Goal: Task Accomplishment & Management: Complete application form

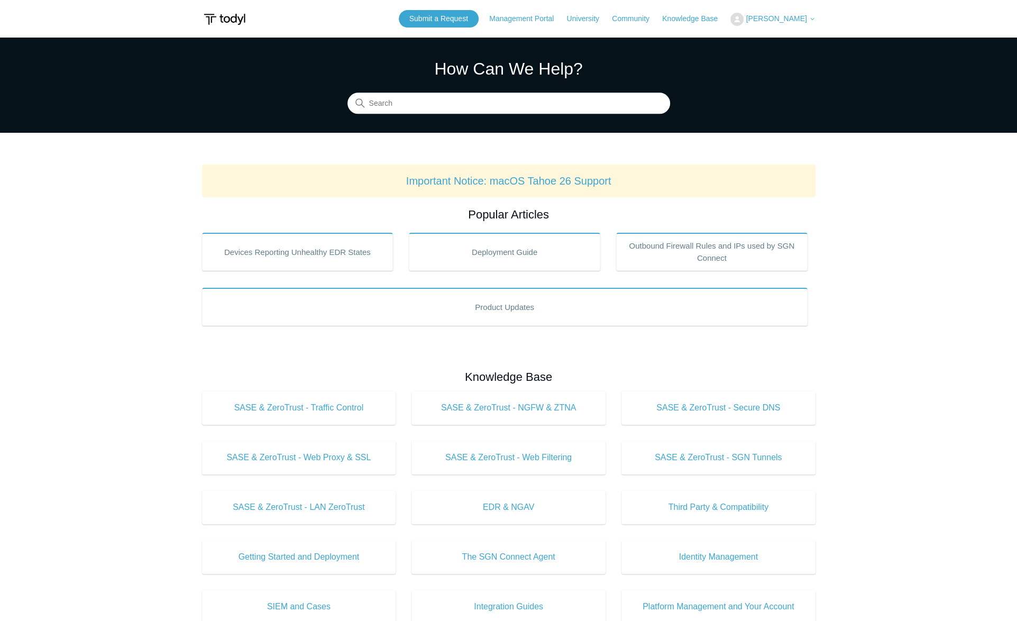
click at [780, 20] on span "[PERSON_NAME]" at bounding box center [776, 18] width 61 height 8
click at [781, 37] on link "My Support Requests" at bounding box center [782, 41] width 103 height 19
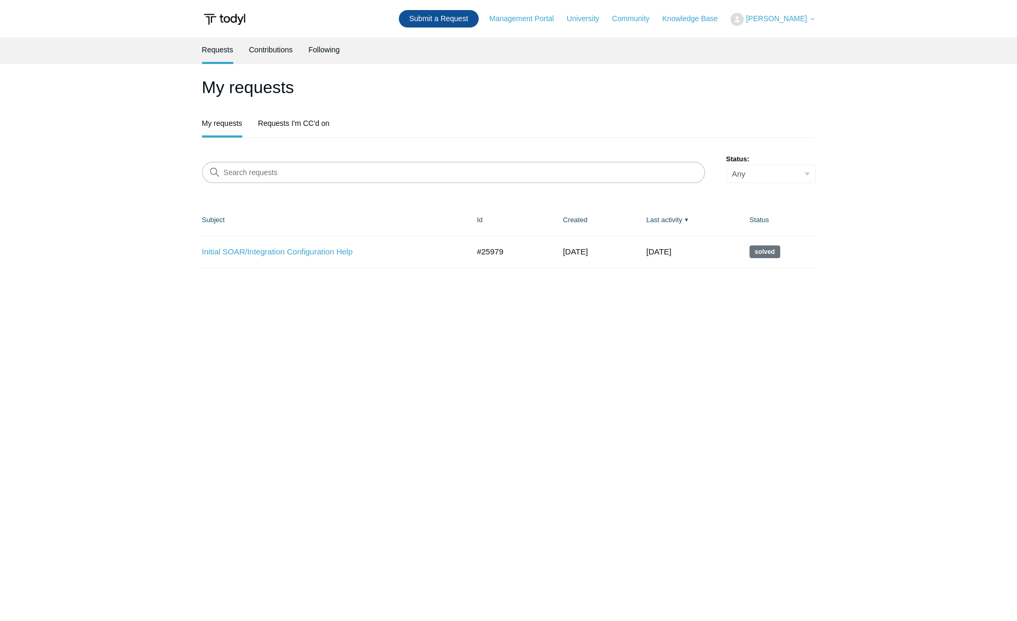
click at [440, 17] on link "Submit a Request" at bounding box center [439, 18] width 80 height 17
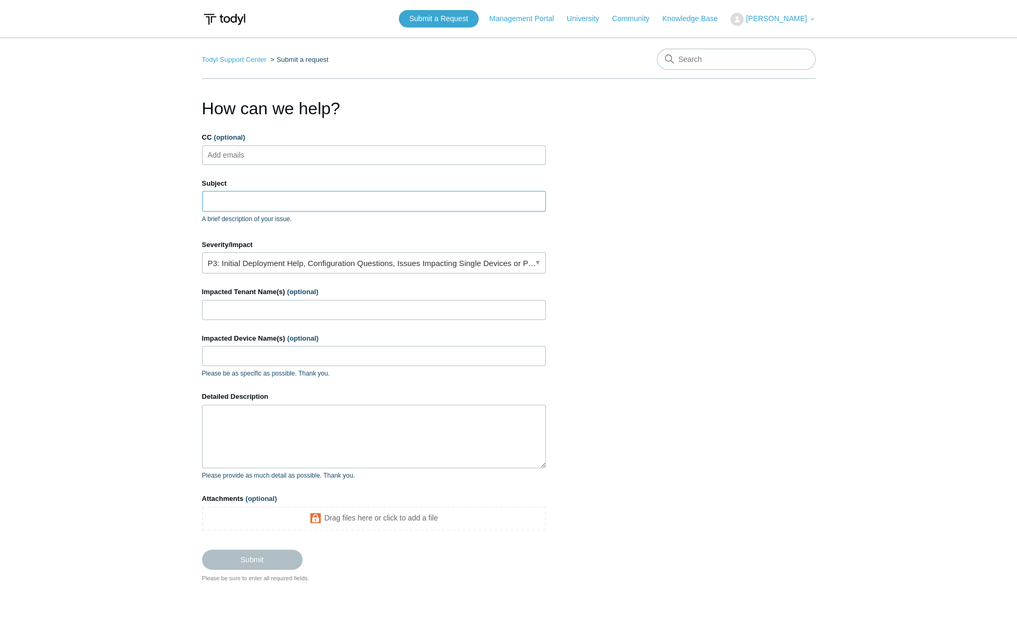
click at [244, 198] on input "Subject" at bounding box center [374, 201] width 344 height 20
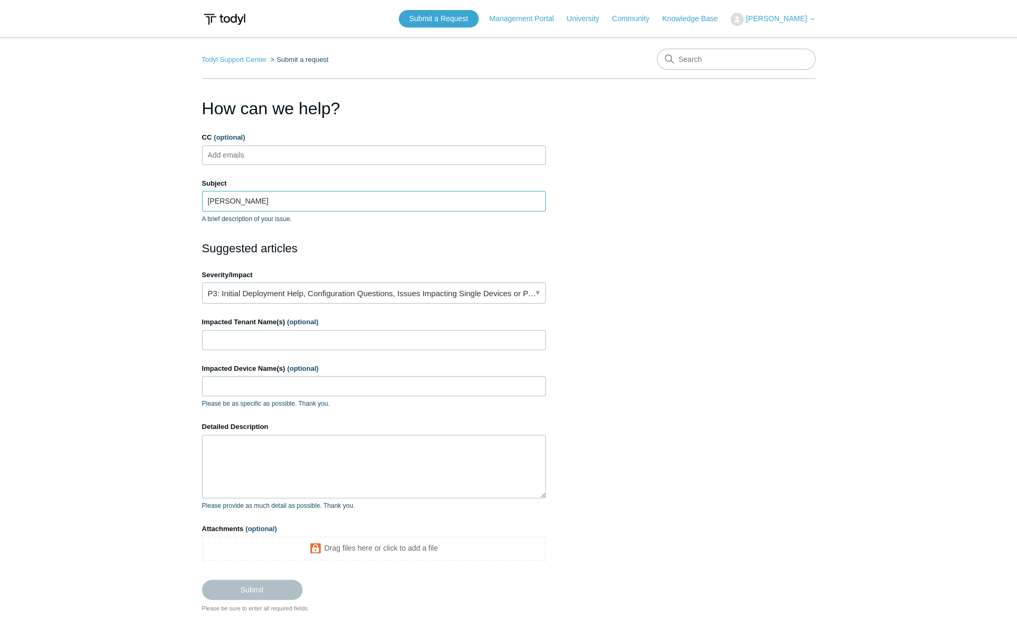
type input "Todyl Alerts"
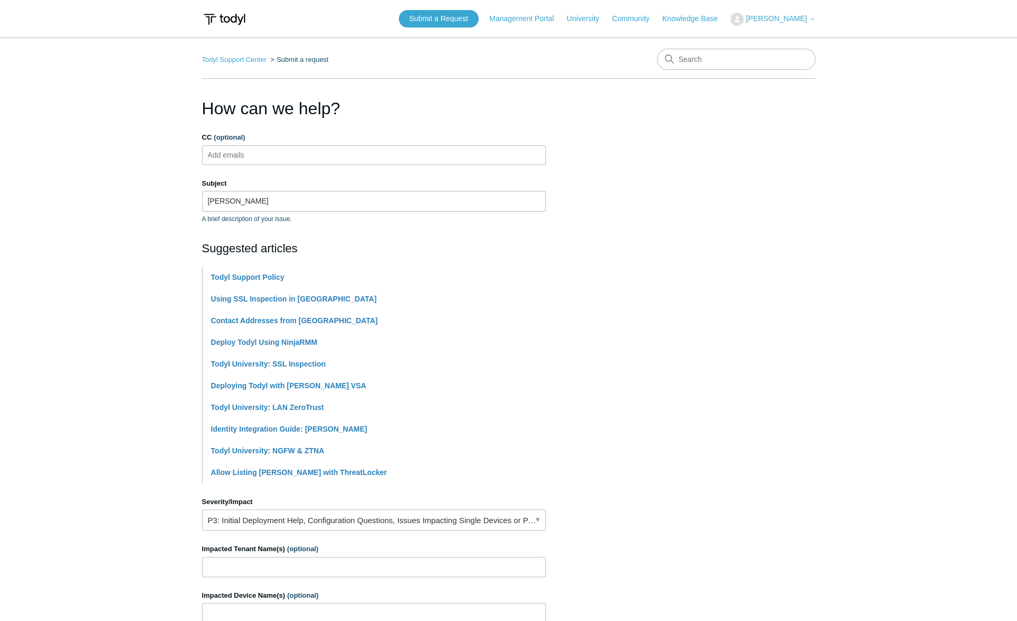
click at [342, 240] on h2 "Suggested articles" at bounding box center [374, 248] width 344 height 17
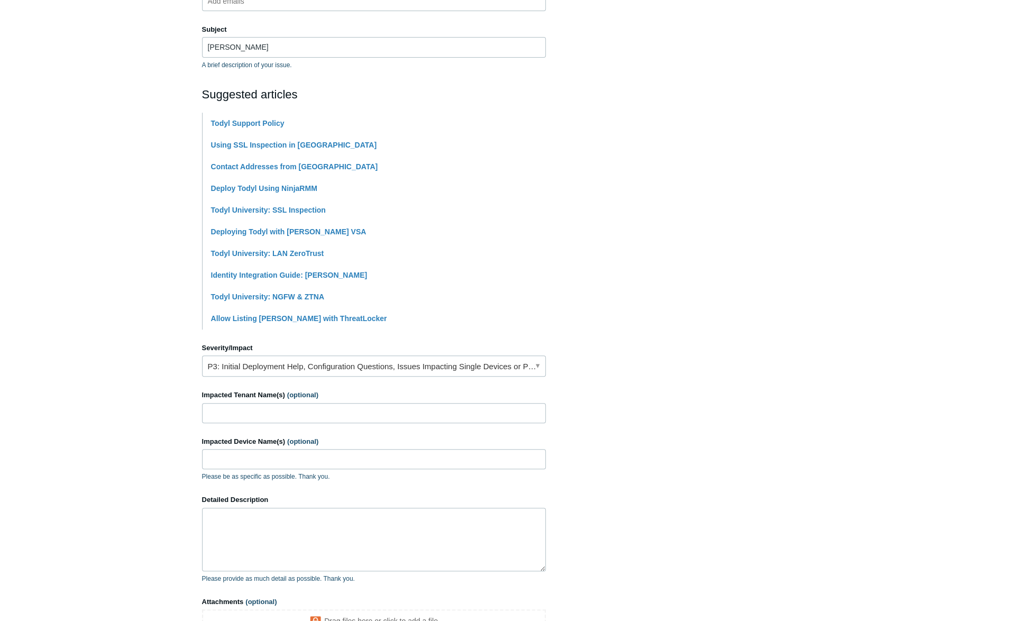
scroll to position [212, 0]
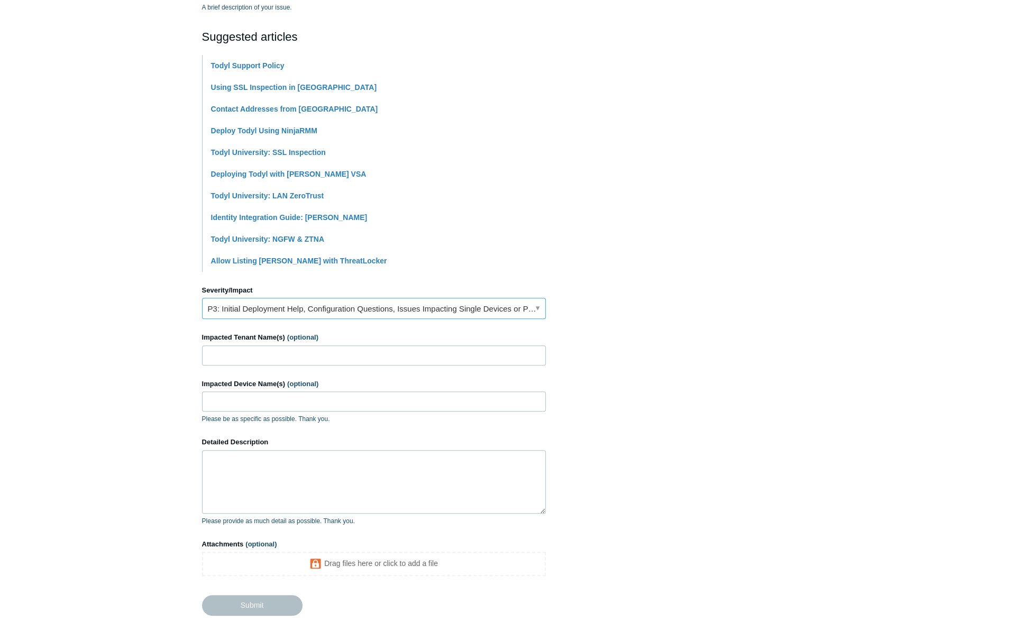
click at [535, 303] on link "P3: Initial Deployment Help, Configuration Questions, Issues Impacting Single D…" at bounding box center [374, 308] width 344 height 21
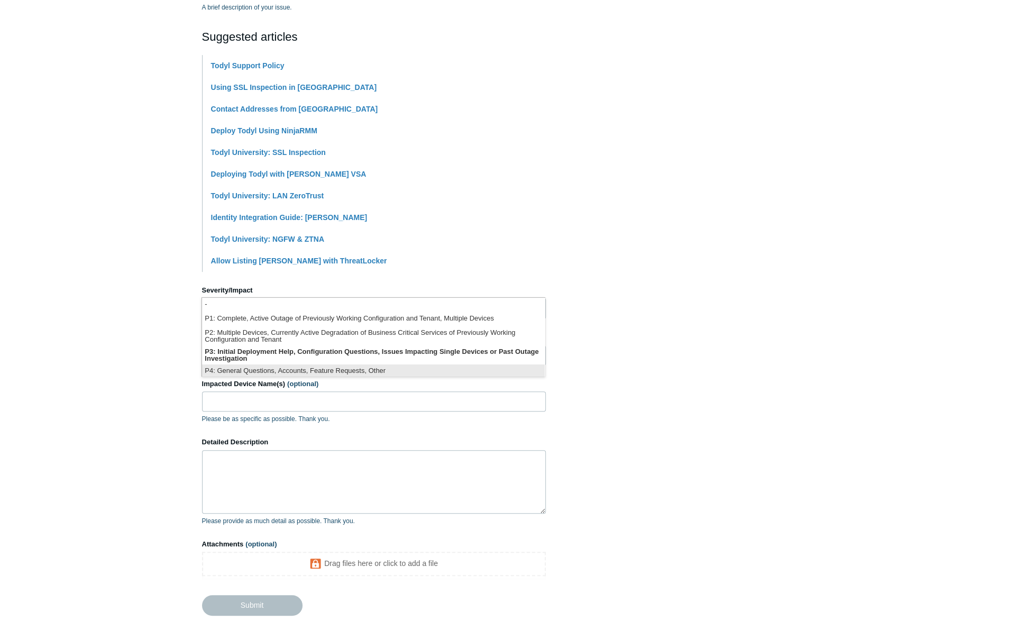
scroll to position [2, 0]
click at [366, 352] on li "P3: Initial Deployment Help, Configuration Questions, Issues Impacting Single D…" at bounding box center [373, 352] width 343 height 19
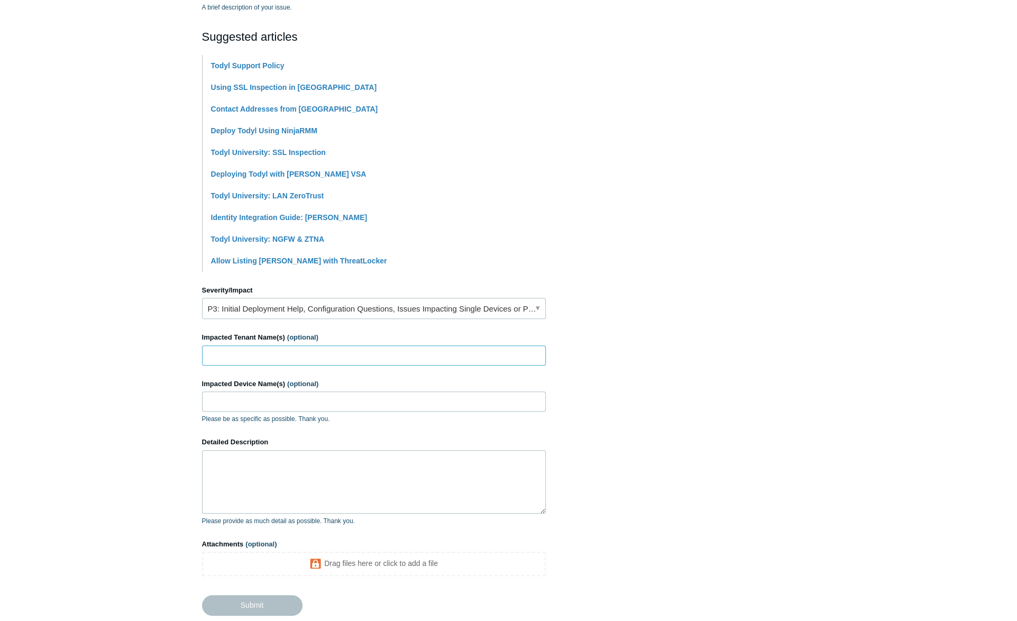
click at [271, 358] on input "Impacted Tenant Name(s) (optional)" at bounding box center [374, 356] width 344 height 20
type input "Sanctuary Wealth"
click at [272, 466] on textarea "Detailed Description" at bounding box center [374, 481] width 344 height 63
type textarea "Why are there an uptick in Alerts this morning."
click at [262, 599] on input "Submit" at bounding box center [252, 605] width 101 height 21
